Goal: Task Accomplishment & Management: Complete application form

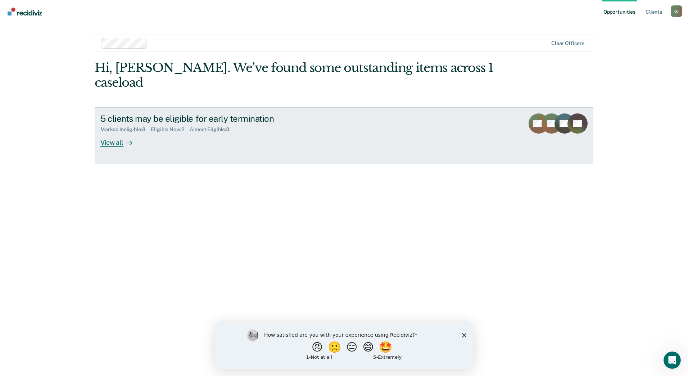
click at [118, 132] on div "View all" at bounding box center [120, 139] width 40 height 14
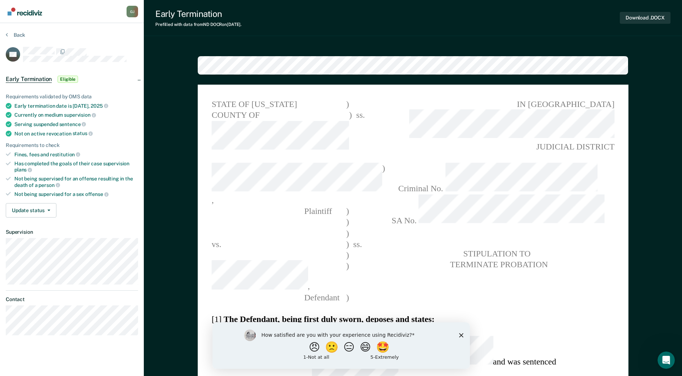
click at [463, 336] on div "How satisfied are you with your experience using Recidiviz? 😠 🙁 😑 😄 🤩 1 - Not a…" at bounding box center [341, 345] width 258 height 46
click at [461, 336] on icon "Close survey" at bounding box center [461, 334] width 4 height 4
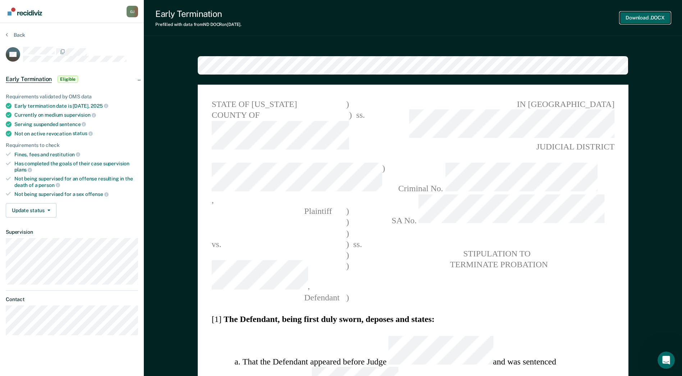
click at [658, 19] on button "Download .DOCX" at bounding box center [645, 18] width 51 height 12
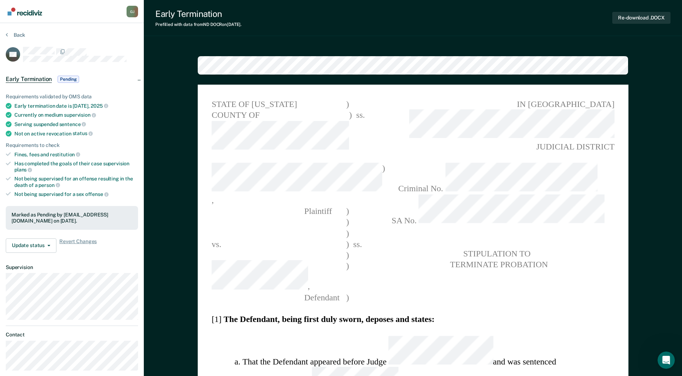
type textarea "x"
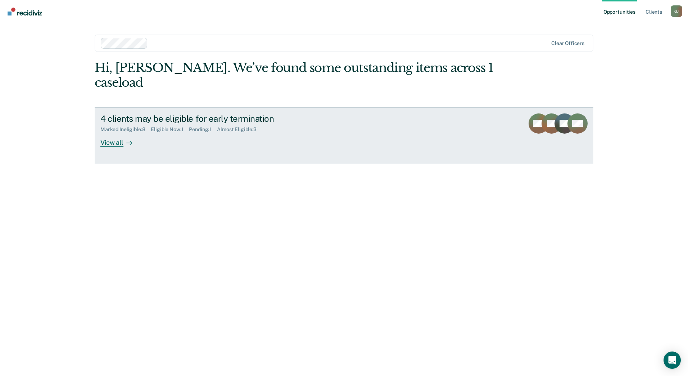
click at [115, 132] on div "View all" at bounding box center [120, 139] width 40 height 14
